Goal: Navigation & Orientation: Find specific page/section

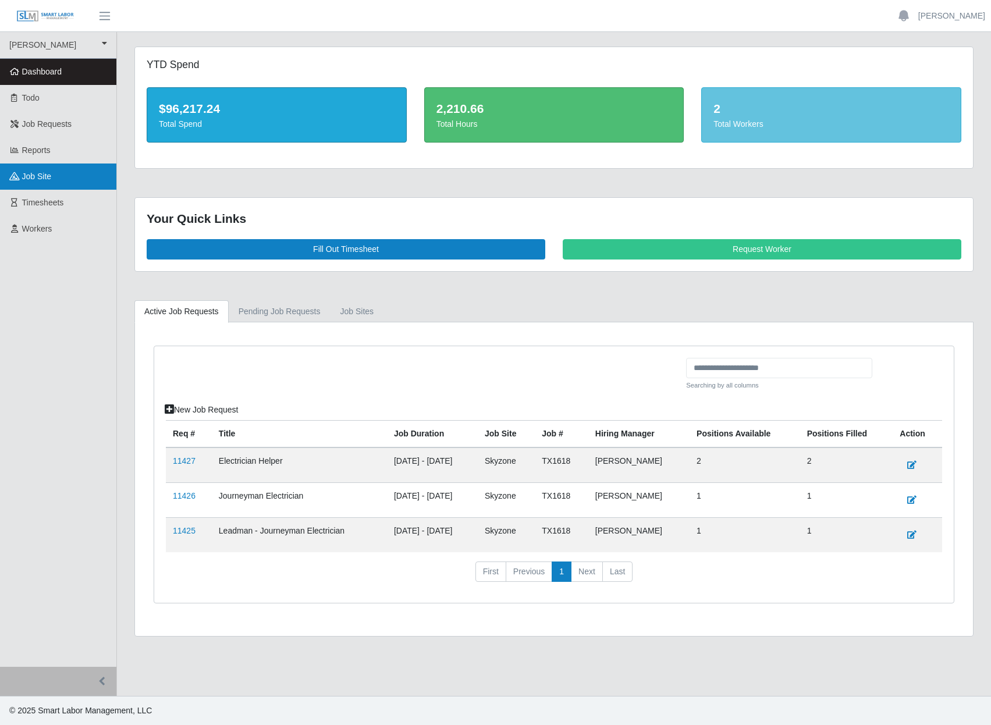
click at [27, 181] on span "job site" at bounding box center [37, 176] width 30 height 9
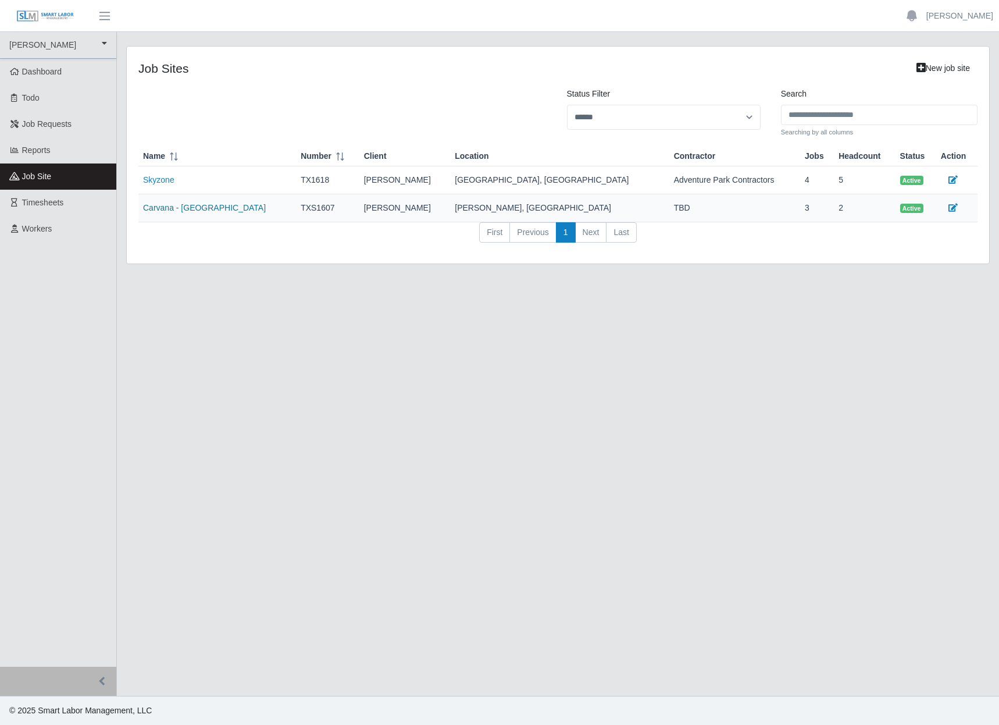
click at [171, 212] on link "Carvana - [GEOGRAPHIC_DATA]" at bounding box center [204, 207] width 123 height 9
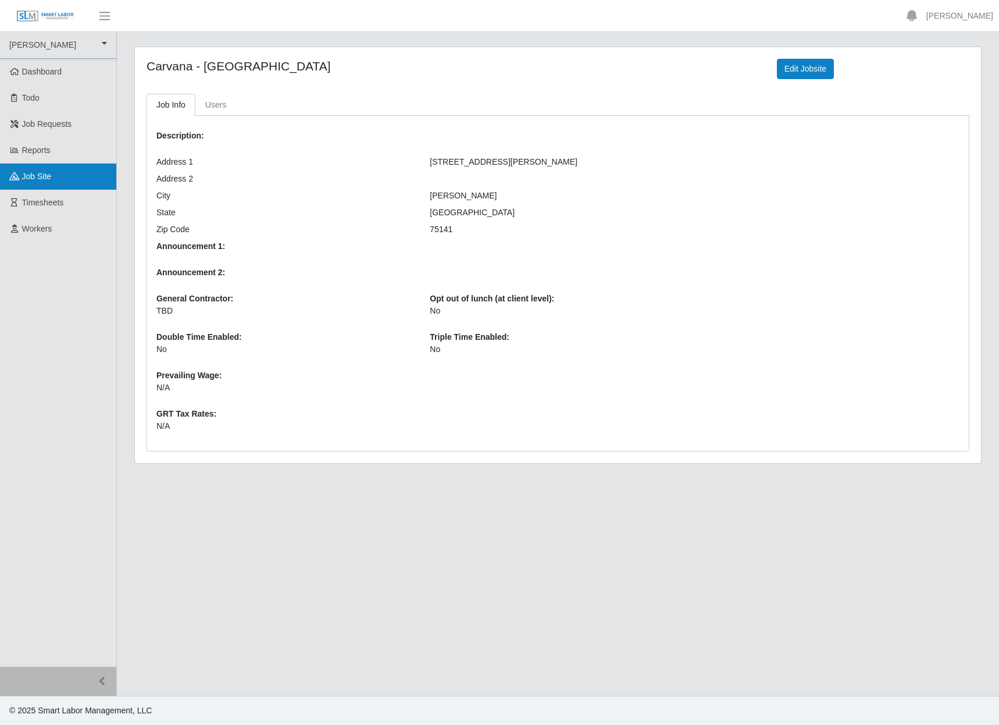
click at [46, 181] on span "job site" at bounding box center [37, 176] width 30 height 9
